Goal: Browse casually: Explore the website without a specific task or goal

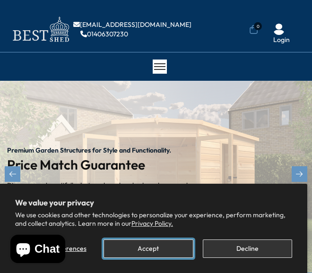
click at [130, 249] on button "Accept" at bounding box center [148, 249] width 89 height 18
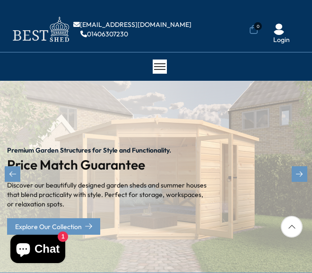
click at [278, 133] on div "Premium Garden Structures for Style and Functionality. Price Match Guarantee Di…" at bounding box center [156, 177] width 312 height 192
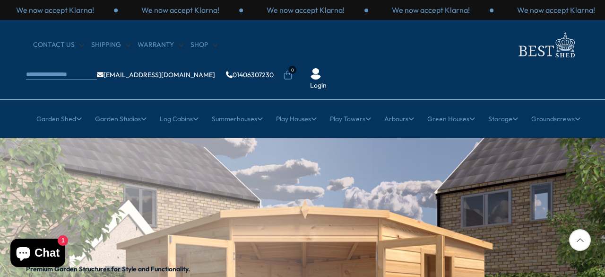
click at [312, 238] on div at bounding box center [580, 240] width 22 height 22
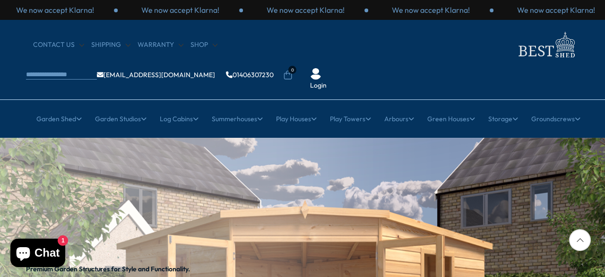
click at [312, 238] on div at bounding box center [580, 240] width 22 height 22
